Goal: Entertainment & Leisure: Consume media (video, audio)

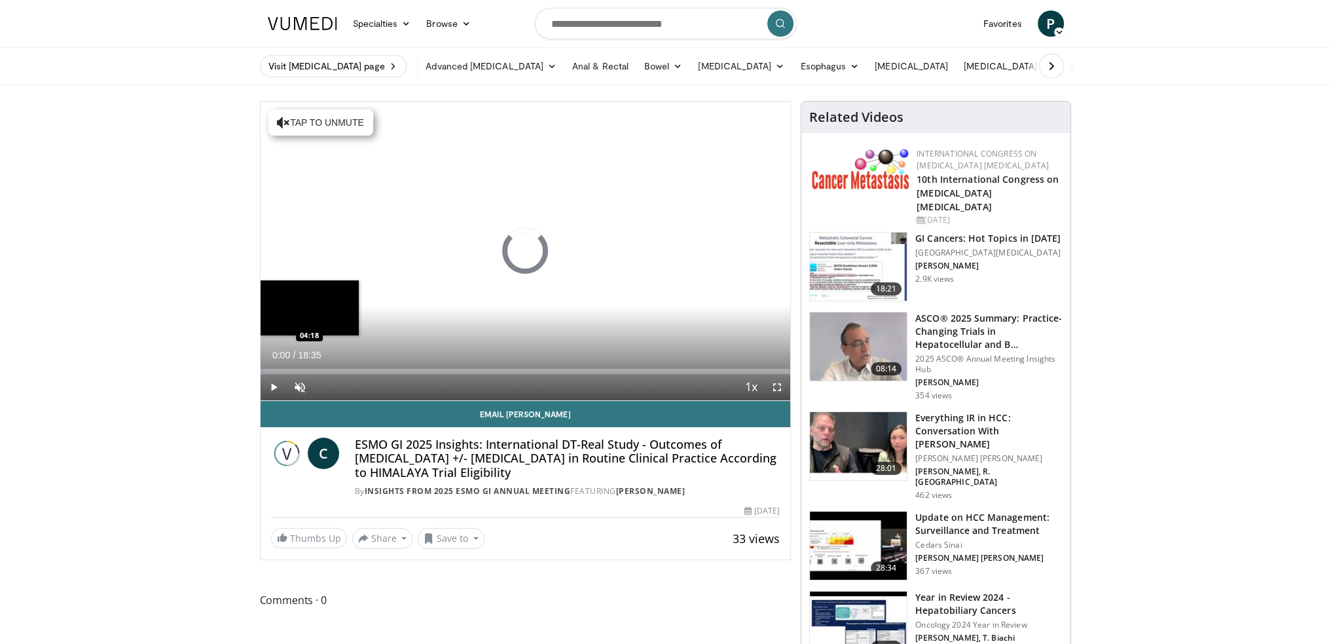
click at [383, 373] on div "Loaded : 0.88% 00:00 04:18" at bounding box center [526, 371] width 530 height 5
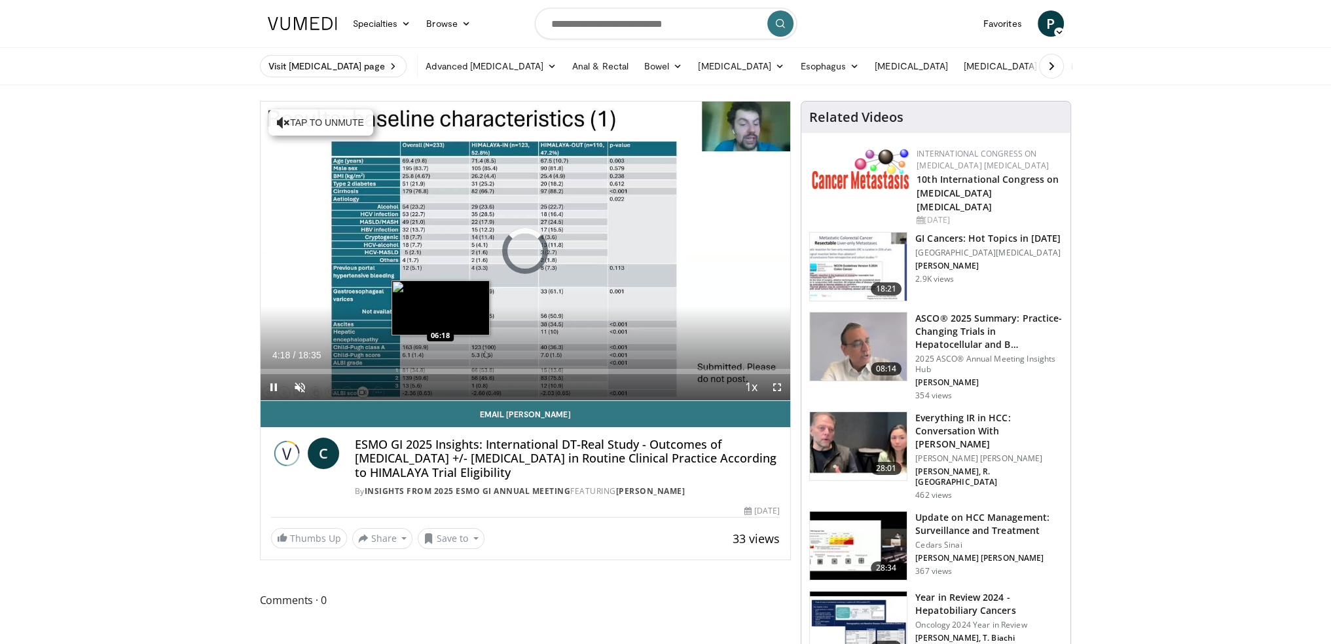
click at [440, 373] on div "Loaded : 0.00% 04:18 06:18" at bounding box center [526, 371] width 530 height 5
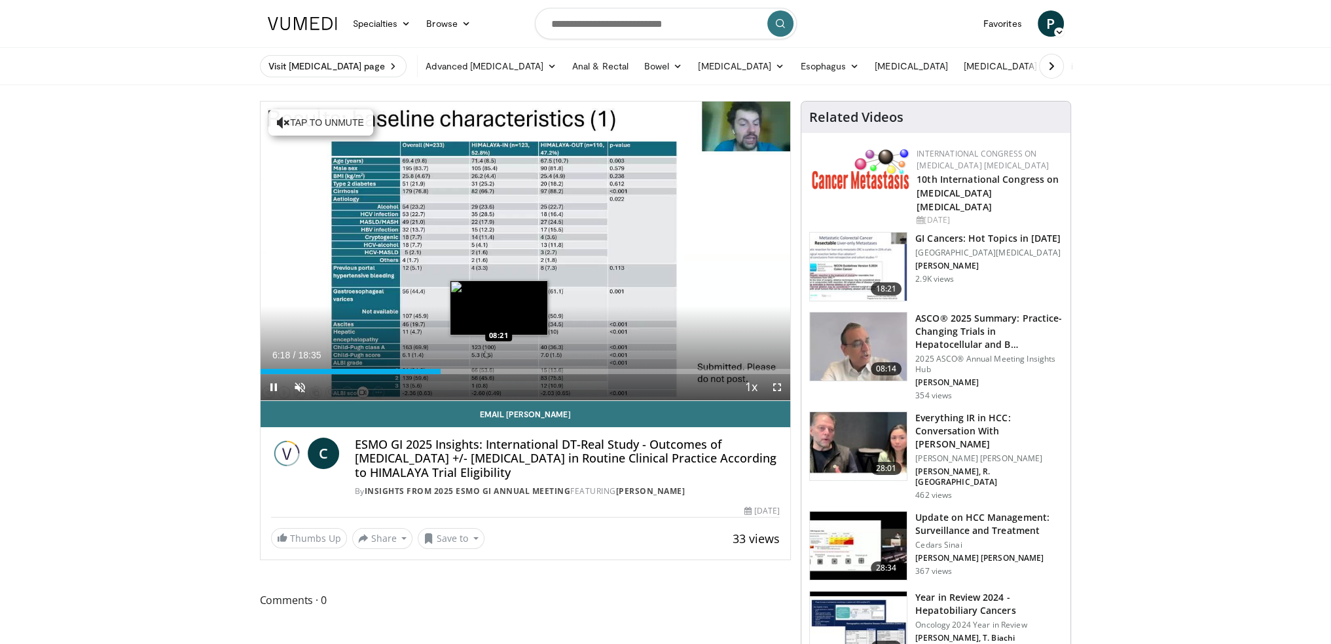
click at [499, 369] on div "Loaded : 34.08% 06:18 08:21" at bounding box center [526, 371] width 530 height 5
click at [527, 369] on div "Loaded : 45.37% 08:22 09:21" at bounding box center [526, 371] width 530 height 5
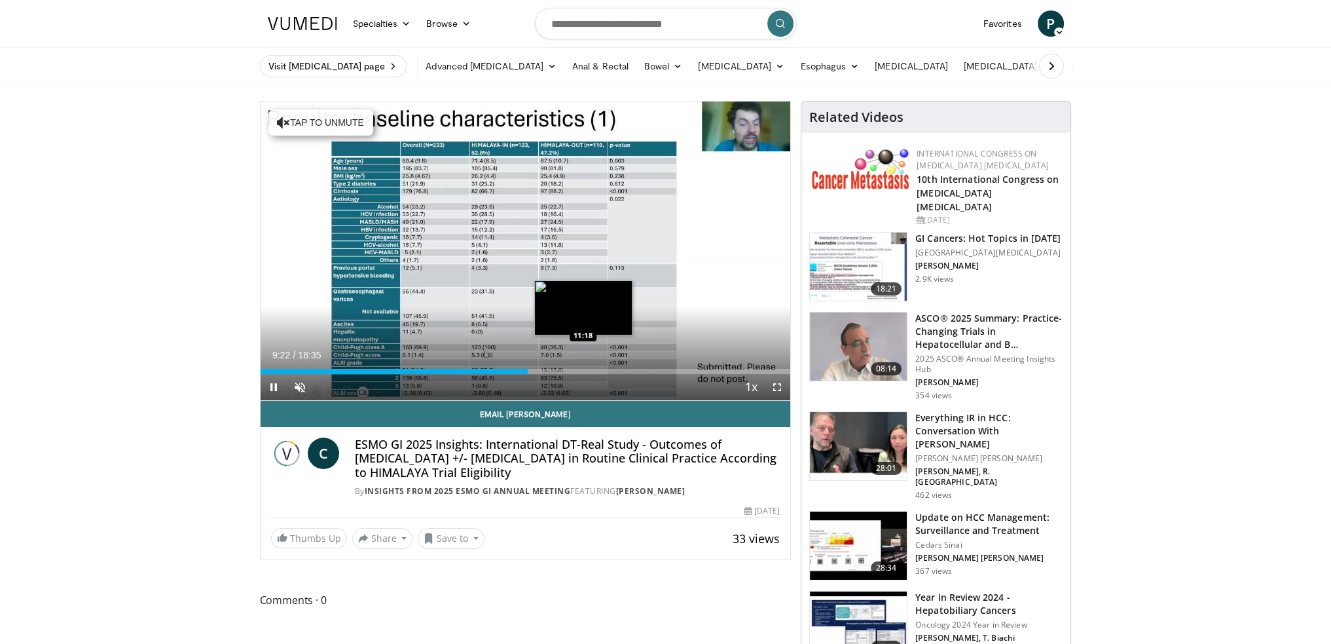
click at [583, 372] on div "Loaded : 51.59% 09:22 11:18" at bounding box center [526, 371] width 530 height 5
click at [614, 372] on div "Loaded : 60.99% 11:18 12:16" at bounding box center [526, 371] width 530 height 5
click at [631, 374] on div "Current Time 12:25 / Duration 18:35 Pause Skip Backward Skip Forward Unmute Loa…" at bounding box center [526, 387] width 530 height 26
click at [632, 369] on div "Loaded : 69.96% 12:26 13:03" at bounding box center [526, 371] width 530 height 5
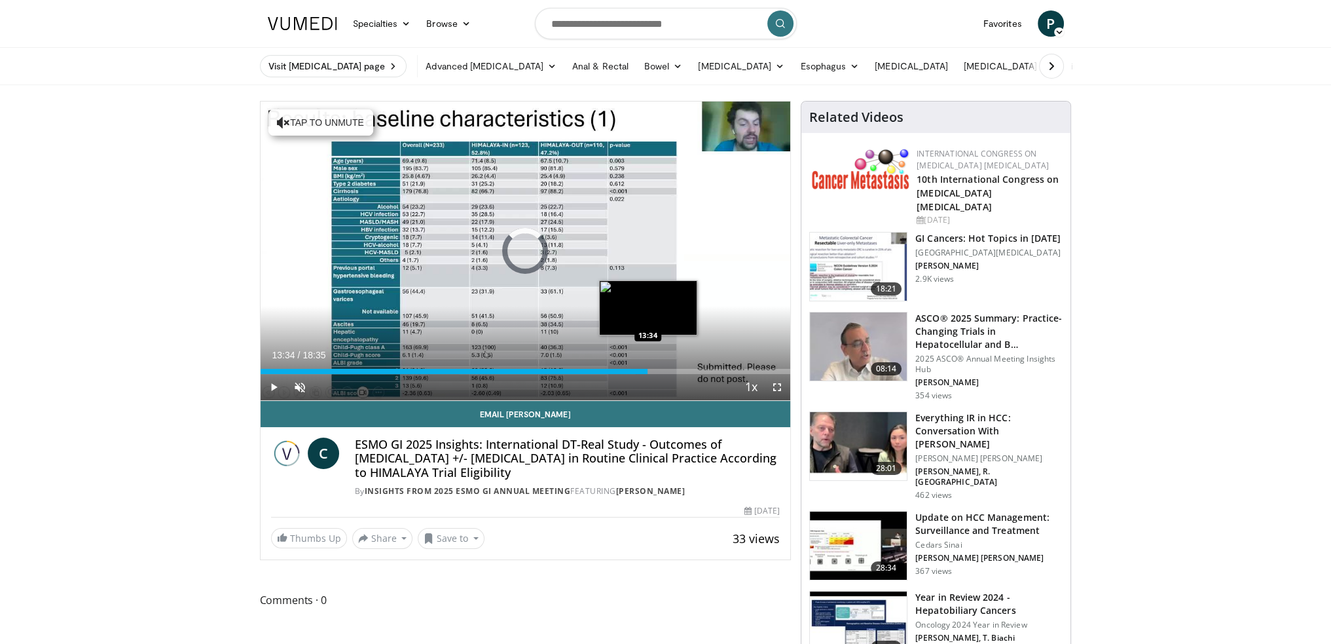
click at [648, 369] on div "Loaded : 70.85% 13:34 13:34" at bounding box center [526, 371] width 530 height 5
click at [653, 369] on div "Progress Bar" at bounding box center [658, 371] width 22 height 5
click at [661, 371] on div "Progress Bar" at bounding box center [665, 371] width 37 height 5
click at [272, 390] on span "Video Player" at bounding box center [274, 387] width 26 height 26
click at [776, 387] on span "Video Player" at bounding box center [777, 387] width 26 height 26
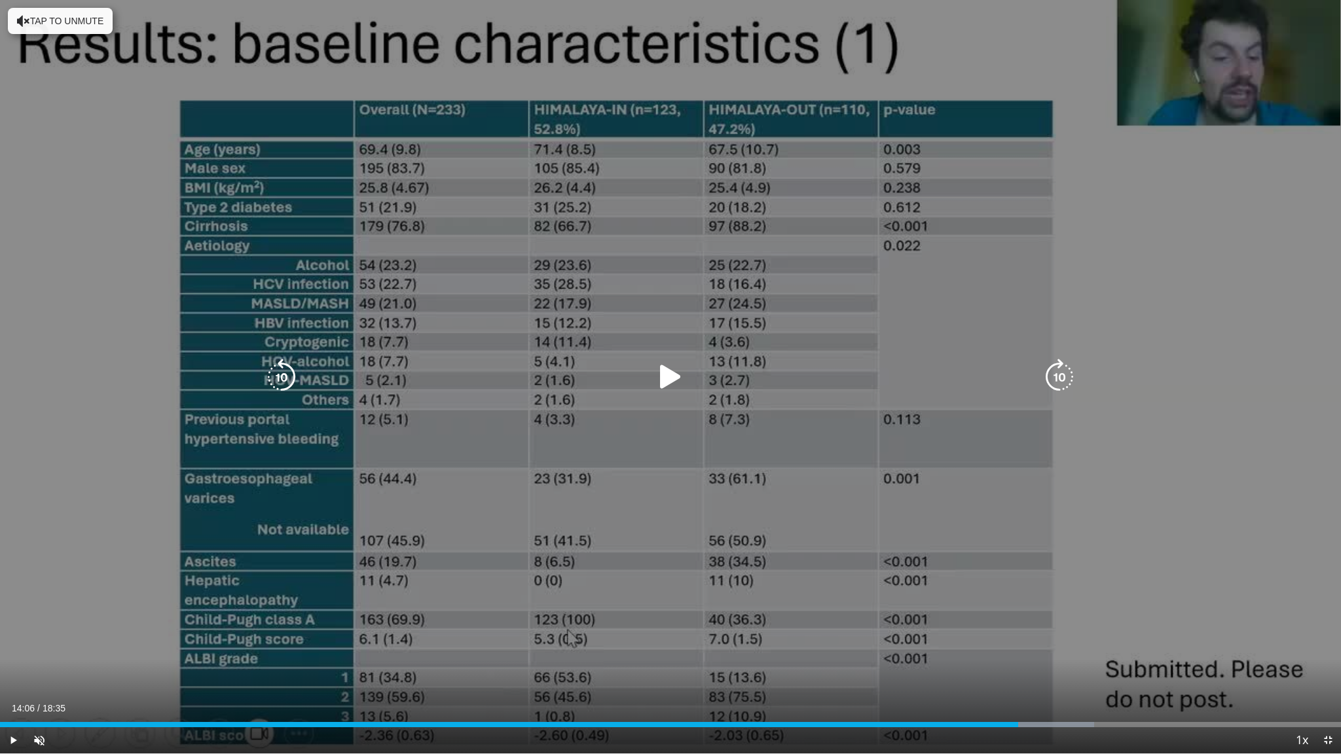
click at [658, 384] on icon "Video Player" at bounding box center [670, 377] width 37 height 37
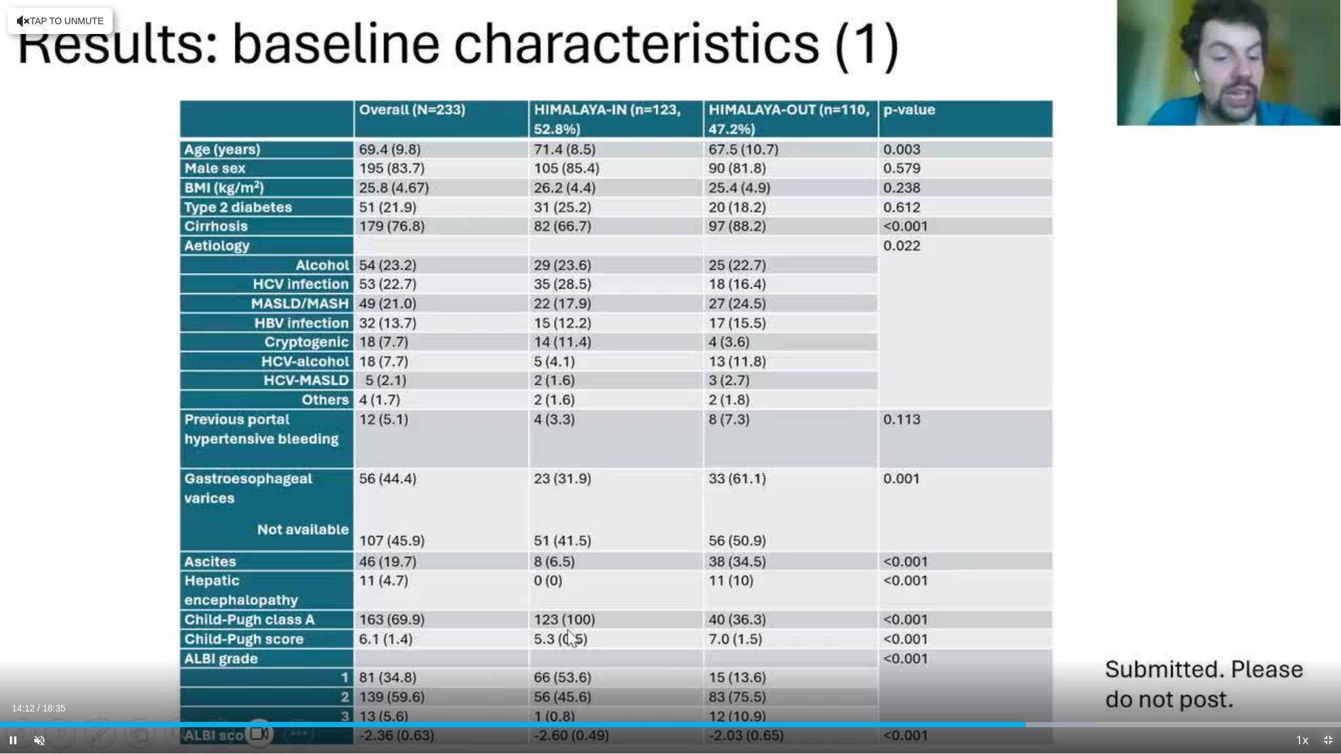
click at [1327, 643] on span "Video Player" at bounding box center [1328, 740] width 26 height 26
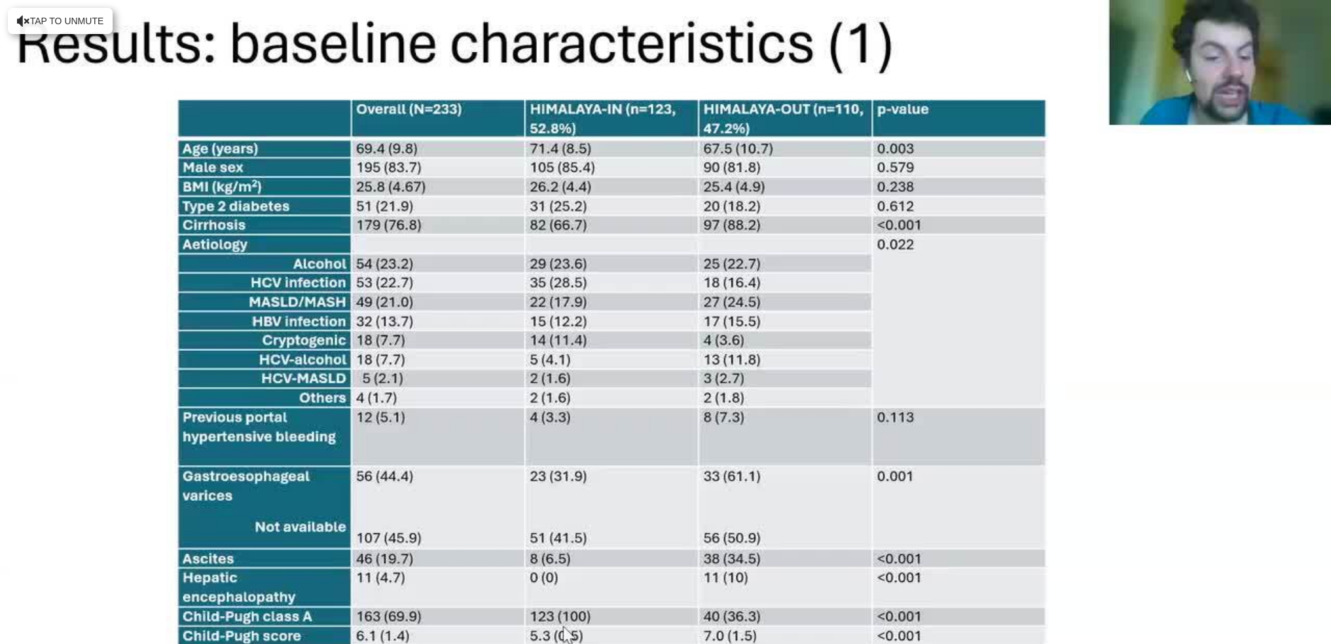
click at [260, 261] on div "**********" at bounding box center [526, 181] width 532 height 160
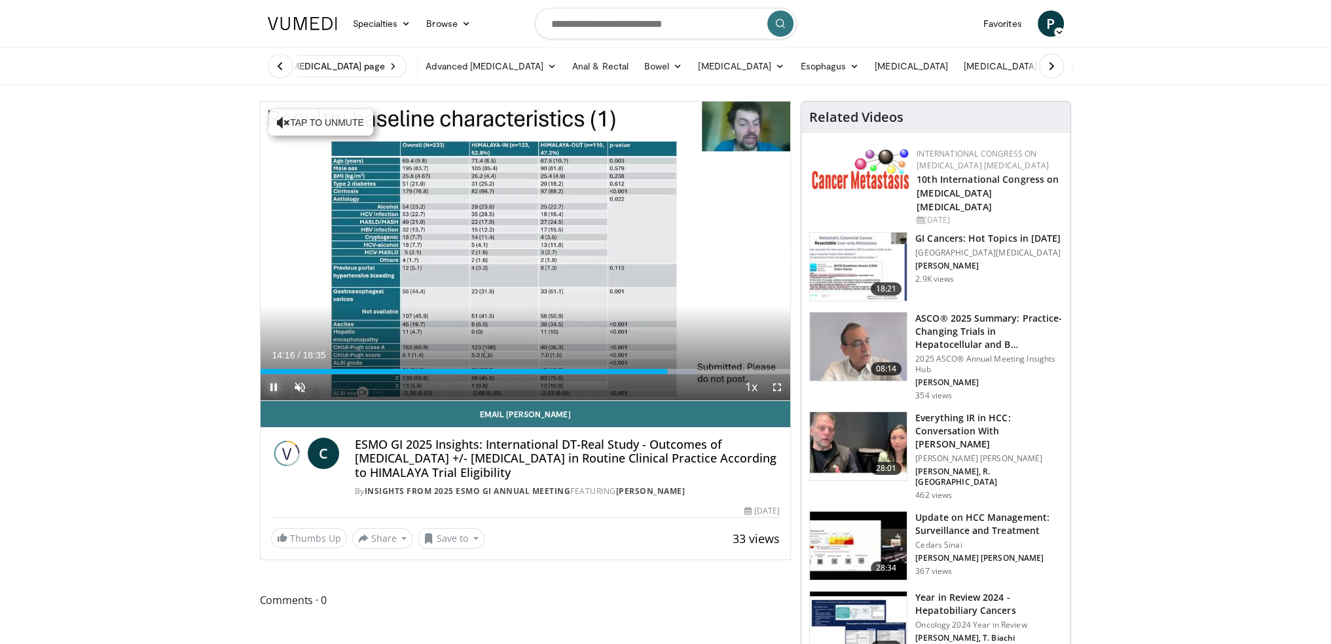
click at [269, 384] on span "Video Player" at bounding box center [274, 387] width 26 height 26
